Goal: Navigation & Orientation: Find specific page/section

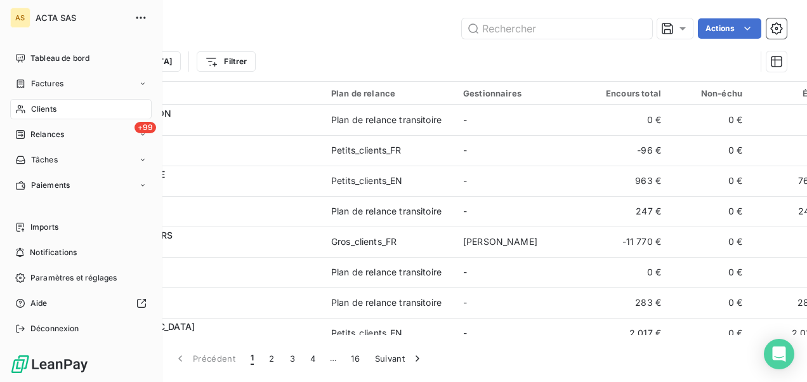
scroll to position [634, 0]
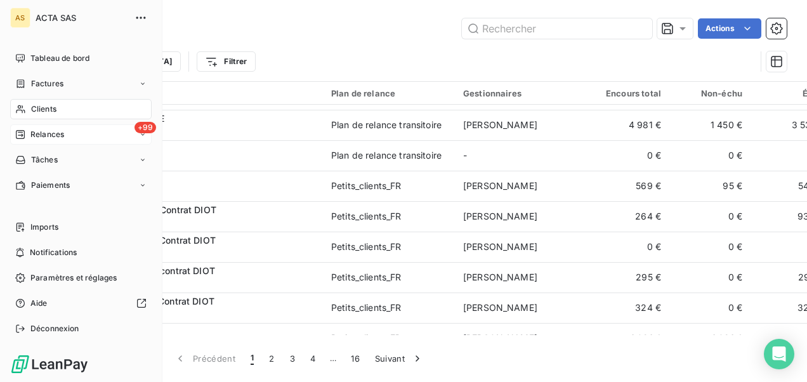
click at [53, 133] on span "Relances" at bounding box center [47, 134] width 34 height 11
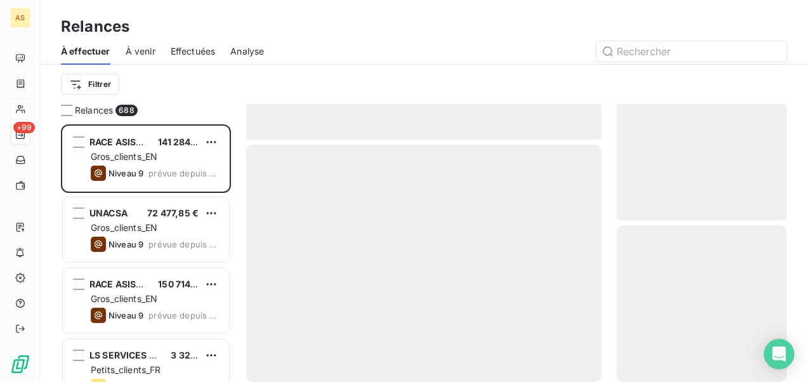
scroll to position [247, 160]
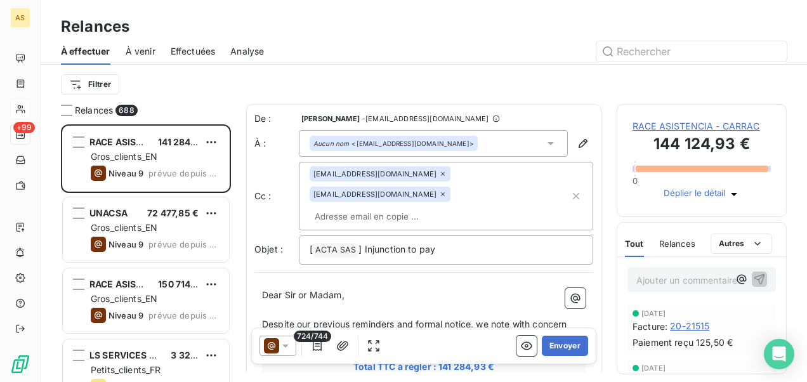
click at [194, 55] on span "Effectuées" at bounding box center [193, 51] width 45 height 13
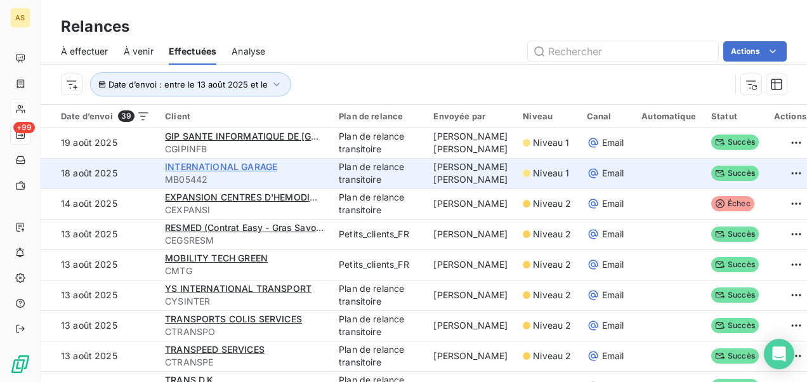
click at [216, 172] on span "INTERNATIONAL GARAGE" at bounding box center [221, 166] width 112 height 11
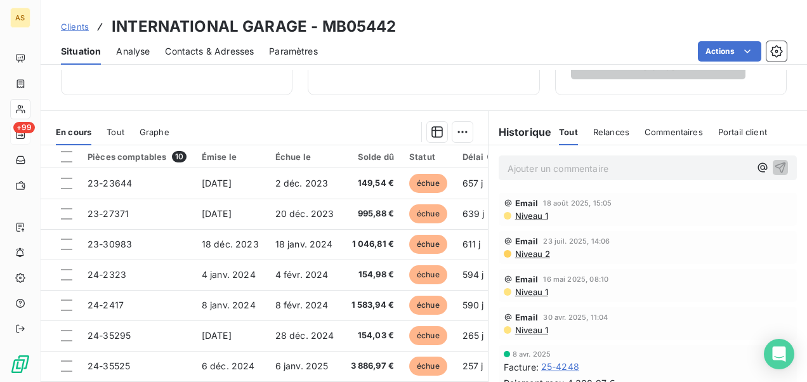
scroll to position [297, 0]
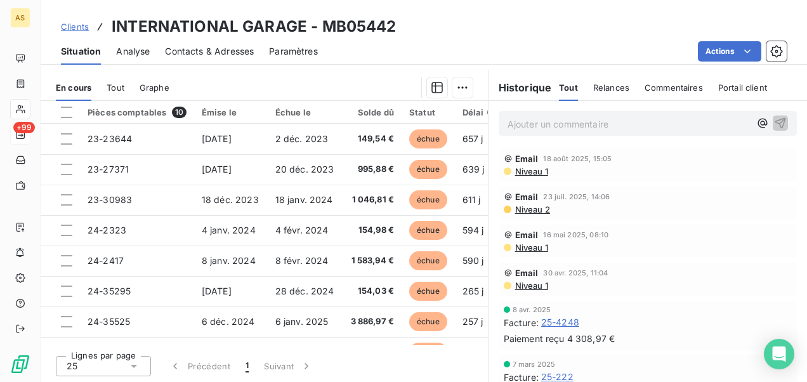
click at [530, 250] on span "Niveau 1" at bounding box center [531, 247] width 34 height 10
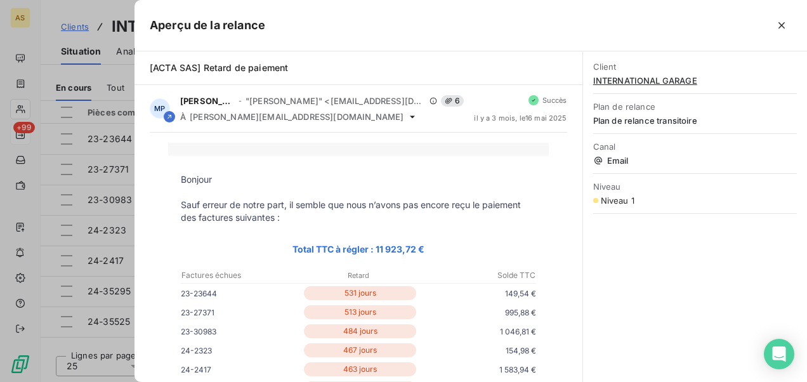
click at [18, 38] on div at bounding box center [403, 191] width 807 height 382
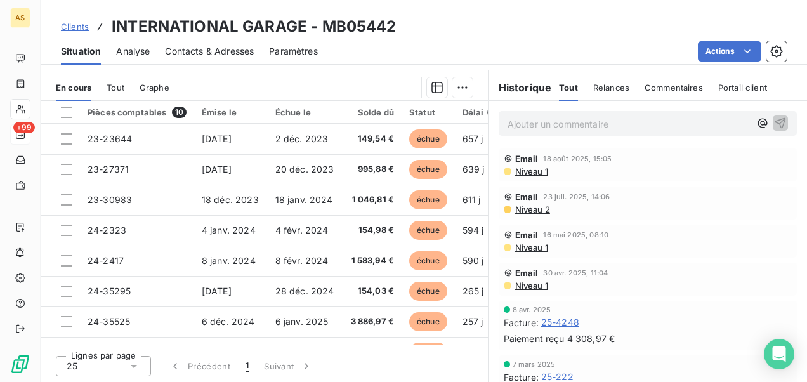
click at [532, 210] on span "Niveau 2" at bounding box center [532, 209] width 36 height 10
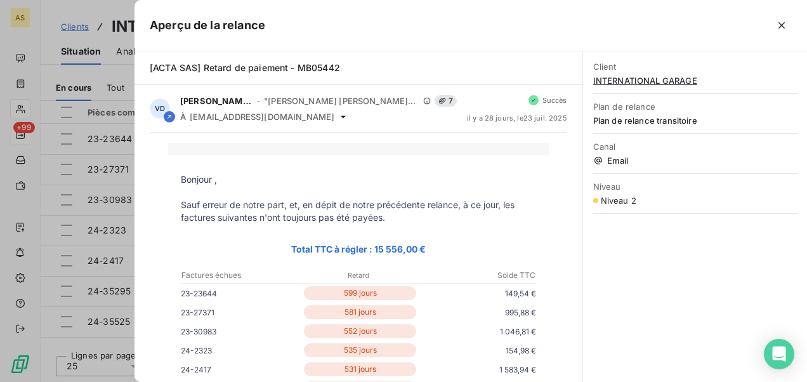
click at [15, 36] on div at bounding box center [403, 191] width 807 height 382
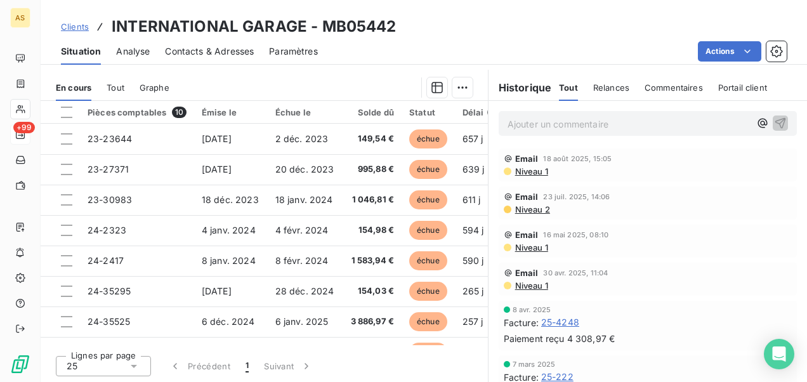
click at [529, 172] on span "Niveau 1" at bounding box center [531, 171] width 34 height 10
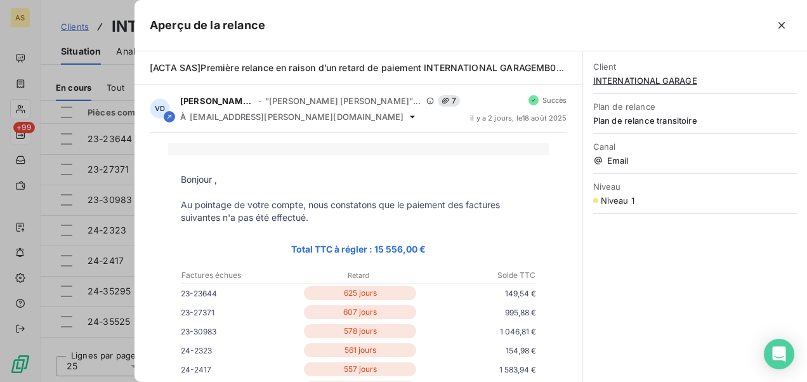
click at [18, 47] on div at bounding box center [403, 191] width 807 height 382
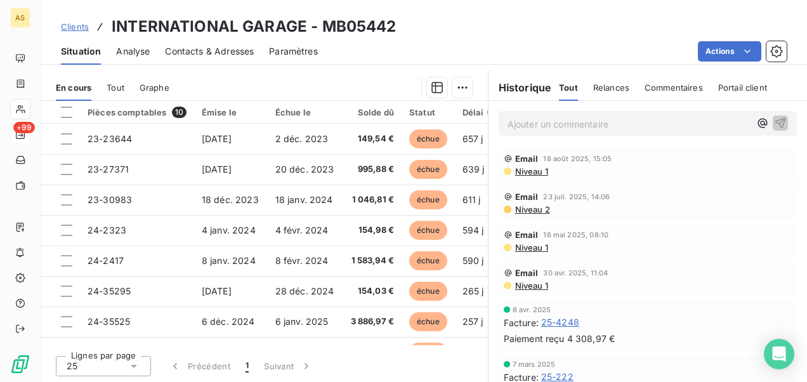
click at [516, 48] on div "Actions" at bounding box center [560, 51] width 454 height 20
click at [220, 47] on span "Contacts & Adresses" at bounding box center [209, 51] width 89 height 13
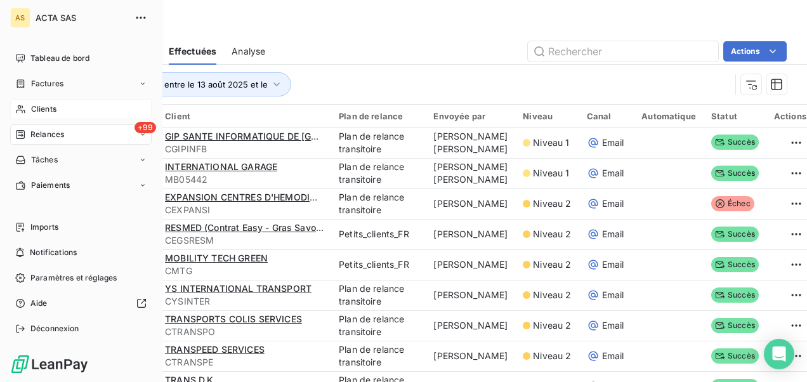
click at [52, 105] on span "Clients" at bounding box center [43, 108] width 25 height 11
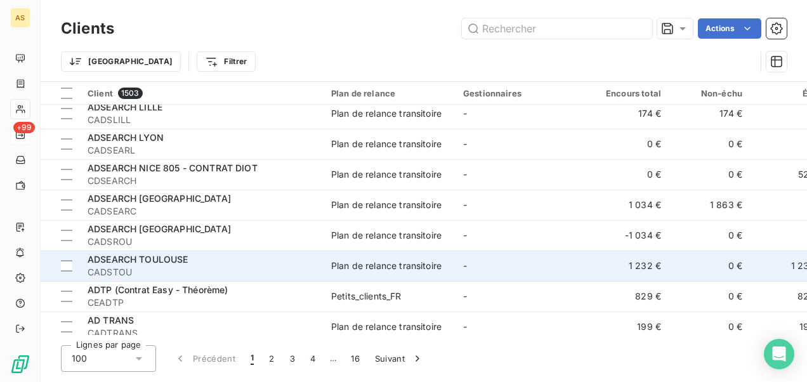
scroll to position [2819, 0]
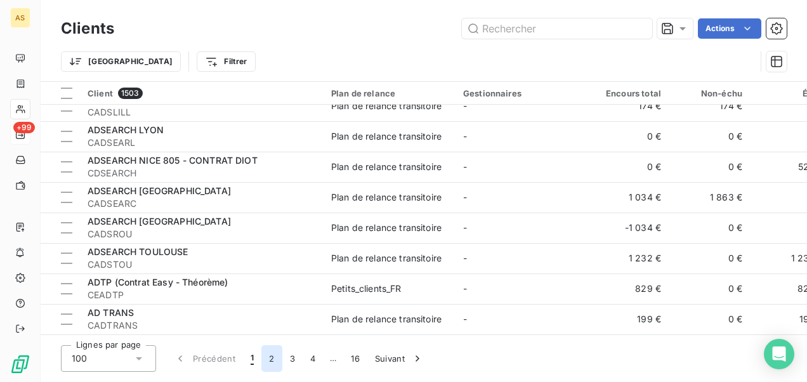
click at [268, 355] on button "2" at bounding box center [271, 358] width 20 height 27
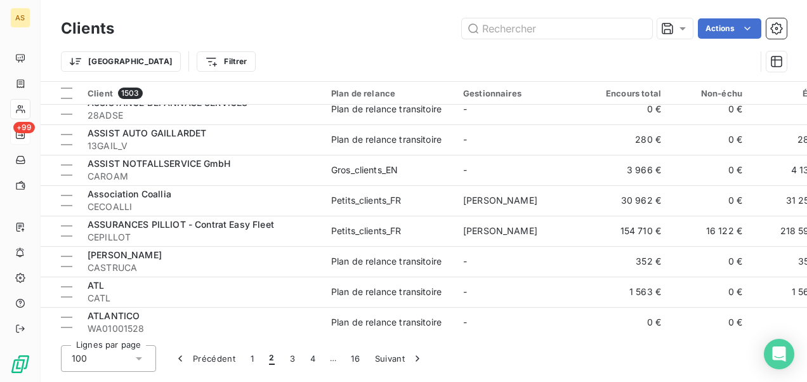
scroll to position [2537, 0]
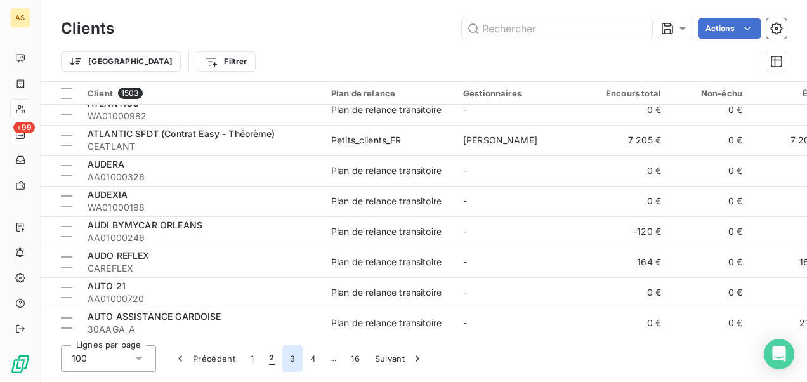
click at [287, 362] on button "3" at bounding box center [292, 358] width 20 height 27
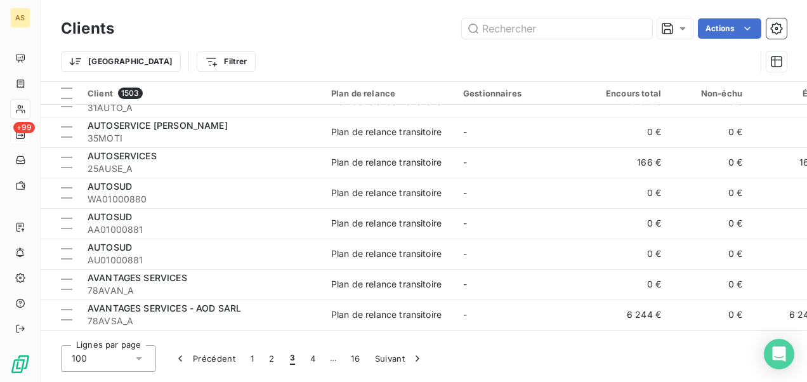
scroll to position [1522, 0]
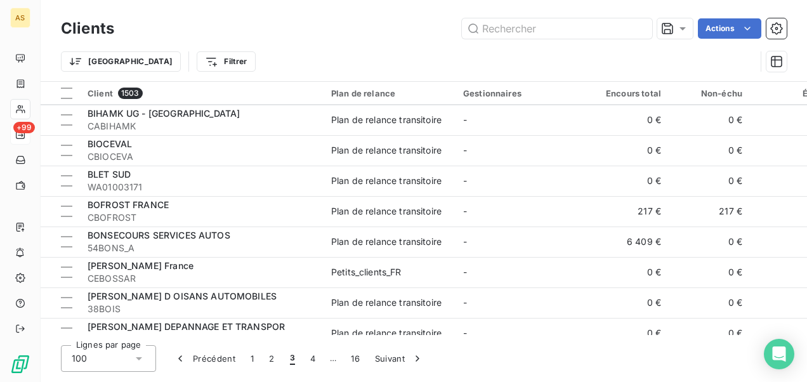
click at [729, 356] on div "Lignes par page 100 Précédent 1 2 3 4 … 16 Suivant" at bounding box center [424, 358] width 726 height 27
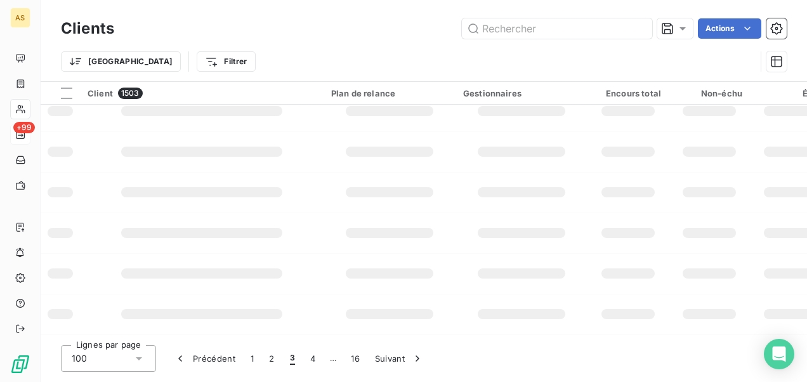
scroll to position [384, 0]
